Goal: Check status: Check status

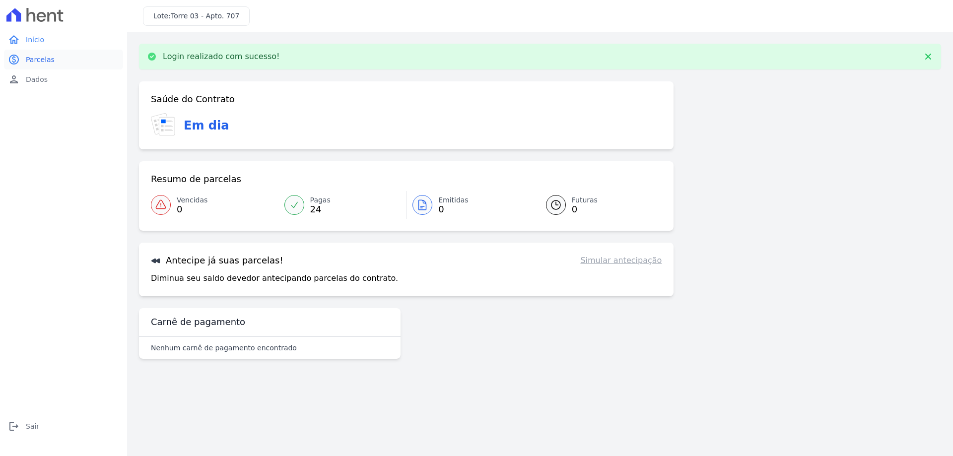
click at [30, 55] on span "Parcelas" at bounding box center [40, 60] width 29 height 10
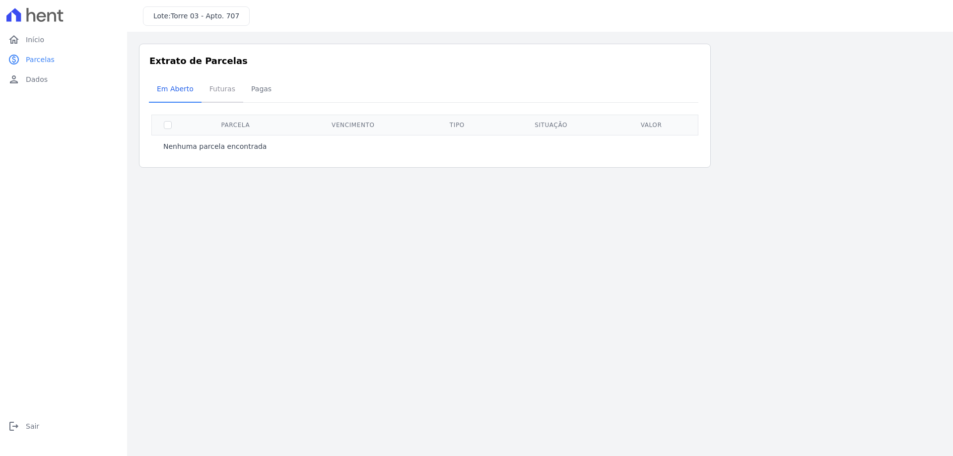
click at [211, 92] on span "Futuras" at bounding box center [222, 89] width 38 height 20
click at [224, 89] on span "Futuras" at bounding box center [222, 89] width 38 height 20
click at [252, 88] on span "Pagas" at bounding box center [261, 89] width 32 height 20
click at [258, 88] on span "Pagas" at bounding box center [261, 89] width 32 height 20
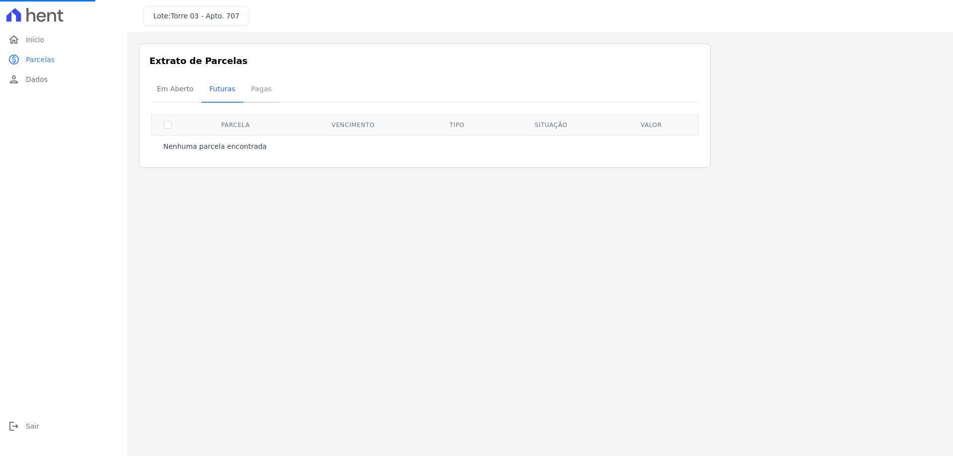
click at [258, 88] on span "Pagas" at bounding box center [261, 89] width 32 height 20
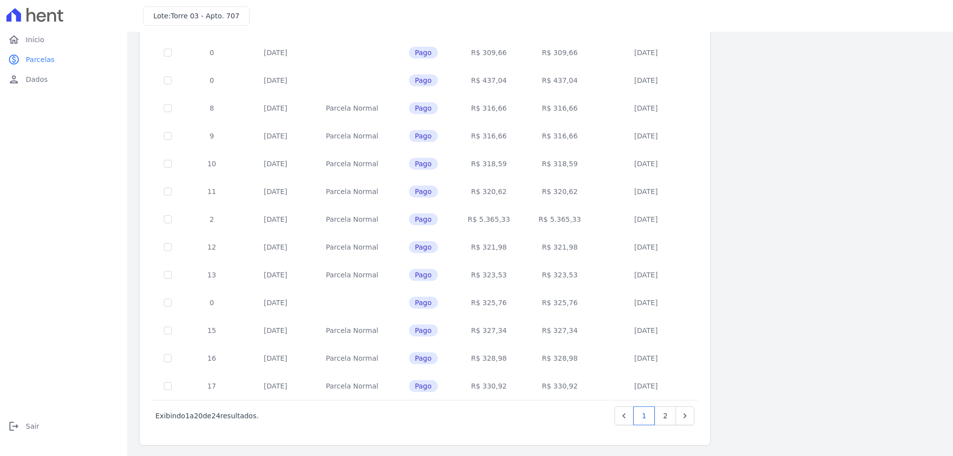
scroll to position [293, 0]
click at [669, 414] on link "2" at bounding box center [665, 414] width 21 height 19
